Goal: Complete application form: Complete application form

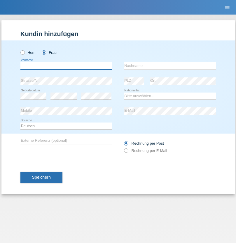
click at [66, 66] on input "text" at bounding box center [66, 65] width 92 height 7
type input "Ruth"
click at [169, 66] on input "text" at bounding box center [170, 65] width 92 height 7
type input "Krebs"
select select "CH"
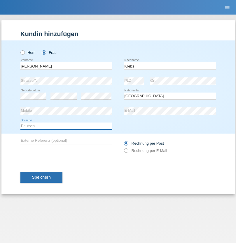
select select "en"
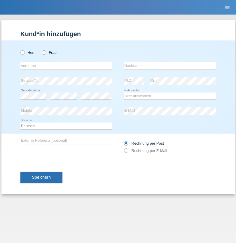
radio input "true"
click at [66, 66] on input "text" at bounding box center [66, 65] width 92 height 7
type input "Qovanaj"
click at [169, 66] on input "text" at bounding box center [170, 65] width 92 height 7
type input "Shaban"
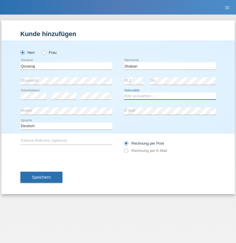
select select "CH"
radio input "true"
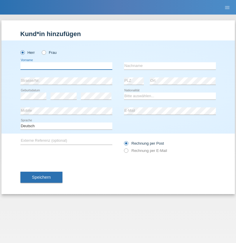
click at [66, 66] on input "text" at bounding box center [66, 65] width 92 height 7
type input "Leonardo"
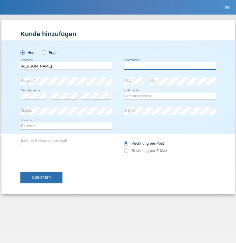
click at [169, 66] on input "text" at bounding box center [170, 65] width 92 height 7
type input "Kyburz"
select select "CH"
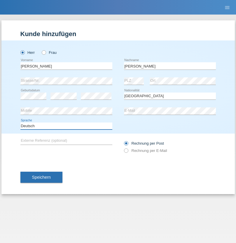
select select "en"
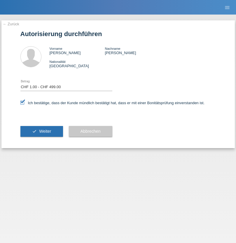
select select "1"
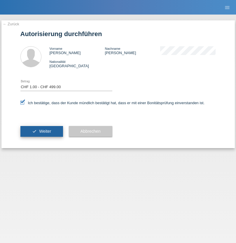
click at [41, 131] on span "Weiter" at bounding box center [45, 131] width 12 height 5
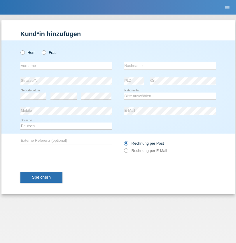
radio input "true"
click at [66, 66] on input "text" at bounding box center [66, 65] width 92 height 7
type input "[PERSON_NAME]"
click at [169, 66] on input "text" at bounding box center [170, 65] width 92 height 7
type input "Bibi"
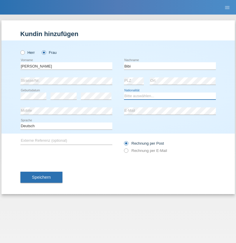
select select "PK"
select select "C"
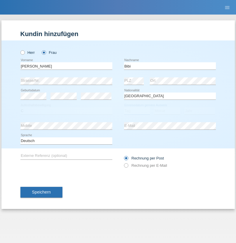
select select "15"
select select "03"
select select "2021"
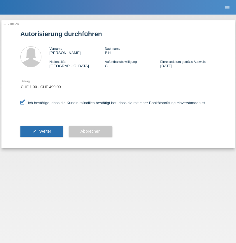
select select "1"
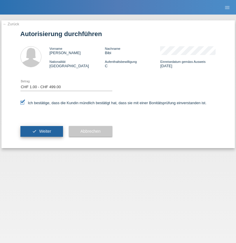
click at [41, 131] on span "Weiter" at bounding box center [45, 131] width 12 height 5
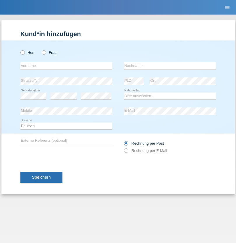
radio input "true"
click at [66, 66] on input "text" at bounding box center [66, 65] width 92 height 7
type input "Jashari lmeri"
click at [169, 66] on input "text" at bounding box center [170, 65] width 92 height 7
type input "Rabije"
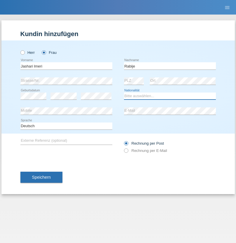
select select "CH"
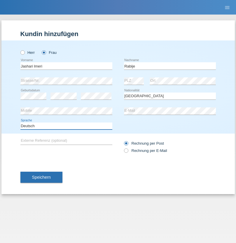
select select "en"
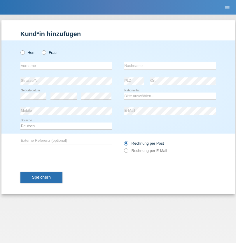
radio input "true"
click at [66, 66] on input "text" at bounding box center [66, 65] width 92 height 7
type input "firat"
click at [169, 66] on input "text" at bounding box center [170, 65] width 92 height 7
type input "kara"
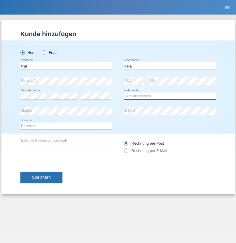
select select "CH"
radio input "true"
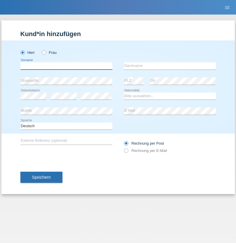
click at [66, 66] on input "text" at bounding box center [66, 65] width 92 height 7
type input "Gigov"
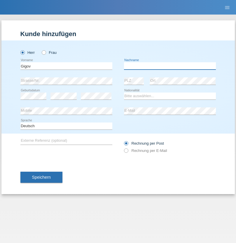
click at [169, 66] on input "text" at bounding box center [170, 65] width 92 height 7
type input "Zhan"
select select "BG"
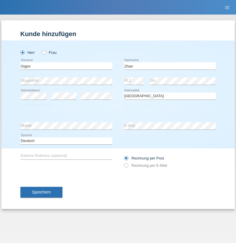
select select "C"
select select "23"
select select "10"
select select "2021"
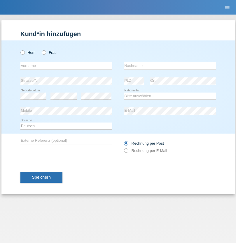
radio input "true"
click at [66, 66] on input "text" at bounding box center [66, 65] width 92 height 7
type input "Amand"
click at [169, 66] on input "text" at bounding box center [170, 65] width 92 height 7
type input "Pires"
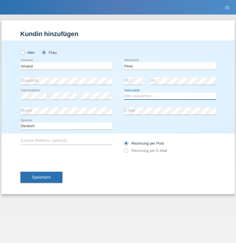
select select "CH"
radio input "true"
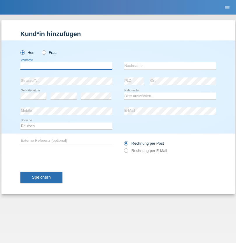
click at [66, 66] on input "text" at bounding box center [66, 65] width 92 height 7
type input "[PERSON_NAME]"
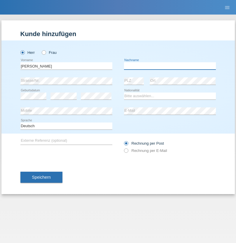
click at [169, 66] on input "text" at bounding box center [170, 65] width 92 height 7
type input "Saidi"
select select "CH"
radio input "true"
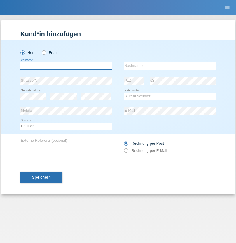
click at [66, 66] on input "text" at bounding box center [66, 65] width 92 height 7
type input "Matusa"
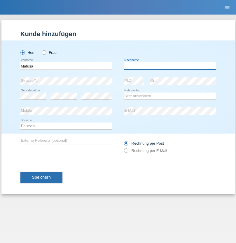
click at [169, 66] on input "text" at bounding box center [170, 65] width 92 height 7
type input "Marian valentin"
select select "OM"
select select "C"
select select "01"
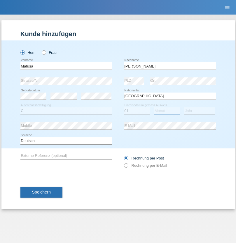
select select "06"
select select "2016"
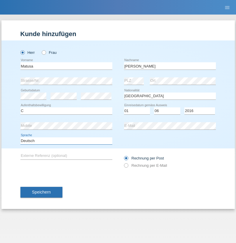
select select "en"
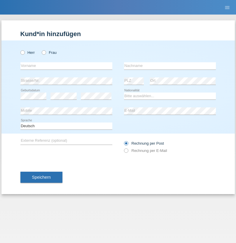
radio input "true"
click at [66, 66] on input "text" at bounding box center [66, 65] width 92 height 7
type input "[PERSON_NAME]"
click at [169, 66] on input "text" at bounding box center [170, 65] width 92 height 7
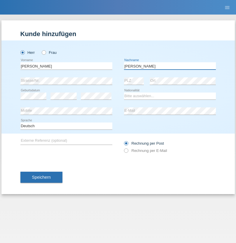
type input "[PERSON_NAME]"
select select "PT"
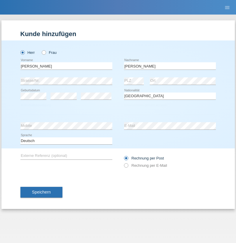
select select "C"
select select "23"
select select "08"
select select "2021"
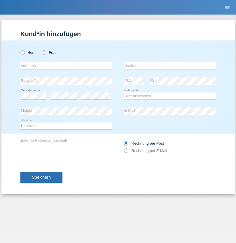
radio input "true"
click at [66, 66] on input "text" at bounding box center [66, 65] width 92 height 7
type input "Luca"
click at [169, 66] on input "text" at bounding box center [170, 65] width 92 height 7
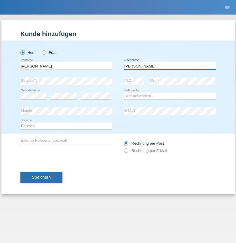
type input "Meier"
select select "CH"
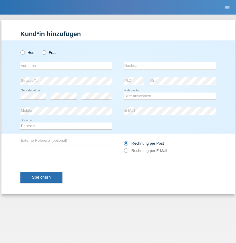
radio input "true"
click at [66, 66] on input "text" at bounding box center [66, 65] width 92 height 7
type input "Szilvia"
click at [169, 66] on input "text" at bounding box center [170, 65] width 92 height 7
type input "Olakh"
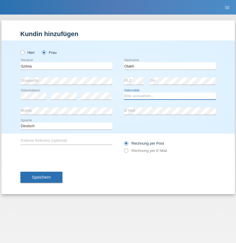
select select "UA"
select select "C"
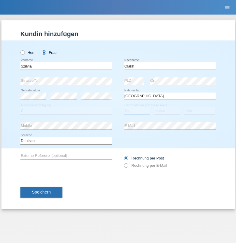
select select "14"
select select "09"
select select "2021"
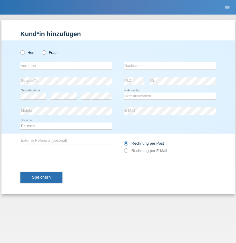
radio input "true"
click at [66, 66] on input "text" at bounding box center [66, 65] width 92 height 7
type input "Asrit"
click at [169, 66] on input "text" at bounding box center [170, 65] width 92 height 7
type input "Kupa"
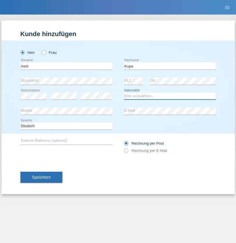
select select "MK"
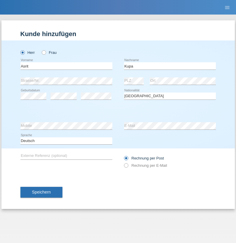
select select "C"
select select "27"
select select "05"
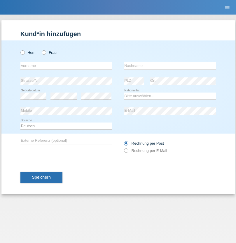
radio input "true"
click at [66, 66] on input "text" at bounding box center [66, 65] width 92 height 7
type input "Ibrahim"
click at [169, 66] on input "text" at bounding box center [170, 65] width 92 height 7
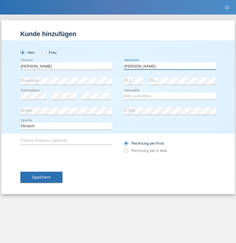
type input "Abbas"
select select "SY"
select select "C"
select select "14"
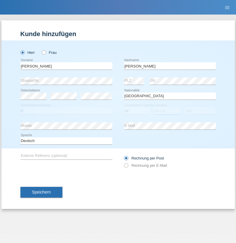
select select "09"
select select "2021"
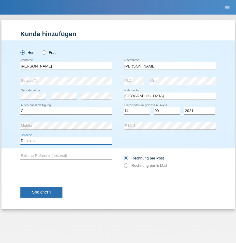
select select "en"
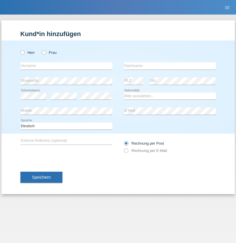
radio input "true"
select select "CH"
radio input "true"
click at [66, 66] on input "text" at bounding box center [66, 65] width 92 height 7
type input "[PERSON_NAME]"
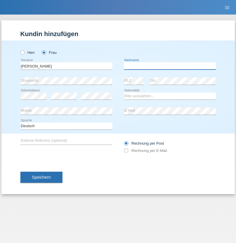
click at [169, 66] on input "text" at bounding box center [170, 65] width 92 height 7
type input "Bacic"
select select "CH"
